Goal: Task Accomplishment & Management: Manage account settings

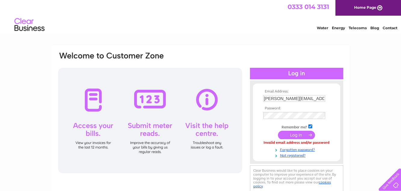
click at [288, 134] on input "submit" at bounding box center [296, 135] width 37 height 8
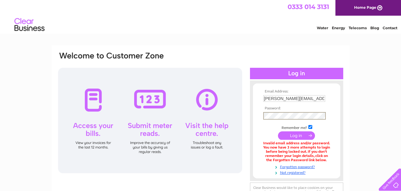
click at [278, 131] on input "submit" at bounding box center [296, 135] width 37 height 8
click at [294, 136] on input "submit" at bounding box center [296, 135] width 37 height 8
click at [291, 136] on input "submit" at bounding box center [296, 135] width 37 height 8
